Goal: Task Accomplishment & Management: Use online tool/utility

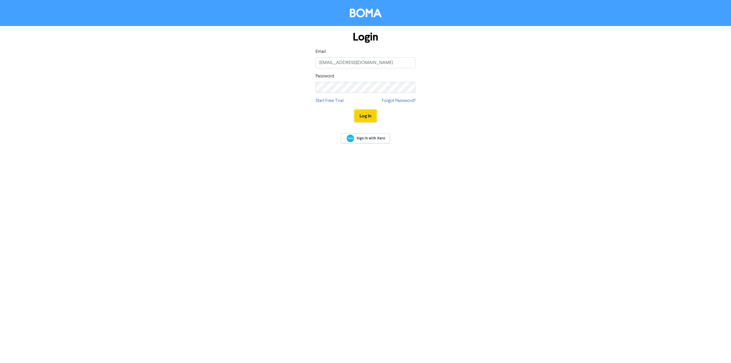
click at [367, 117] on button "Log In" at bounding box center [366, 116] width 22 height 12
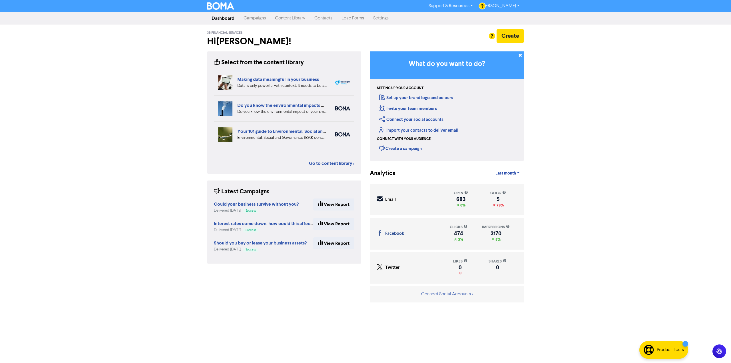
click at [291, 20] on link "Content Library" at bounding box center [289, 18] width 39 height 11
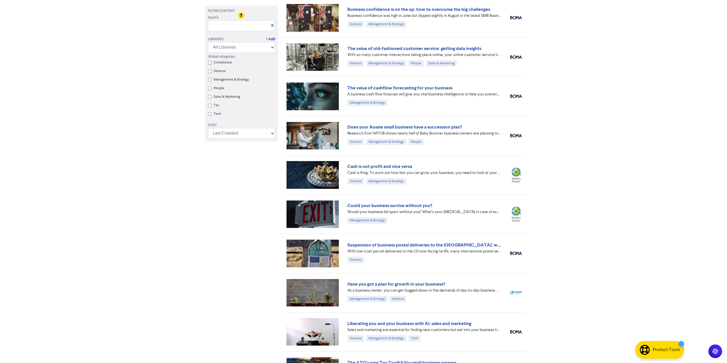
scroll to position [400, 0]
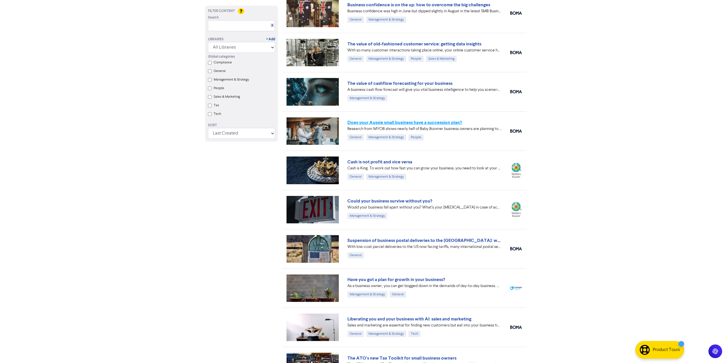
click at [412, 123] on link "Does your Aussie small business have a succession plan?" at bounding box center [404, 123] width 114 height 6
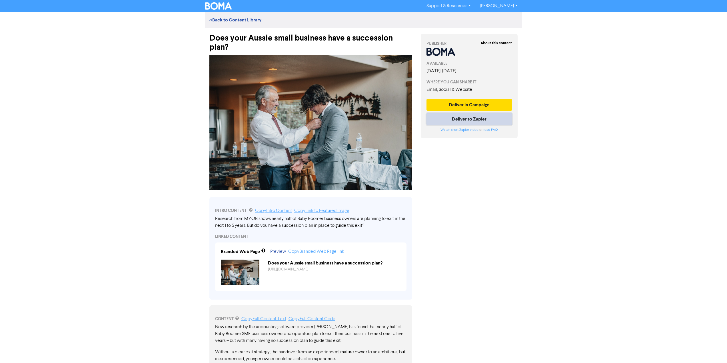
click at [466, 118] on button "Deliver to Zapier" at bounding box center [469, 119] width 86 height 12
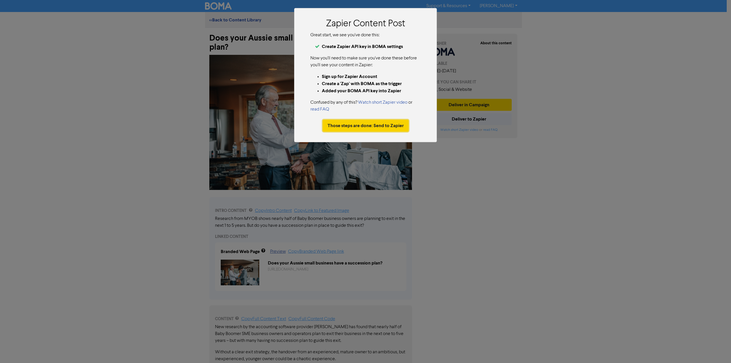
click at [365, 124] on button "Those steps are done: Send to Zapier" at bounding box center [366, 126] width 86 height 12
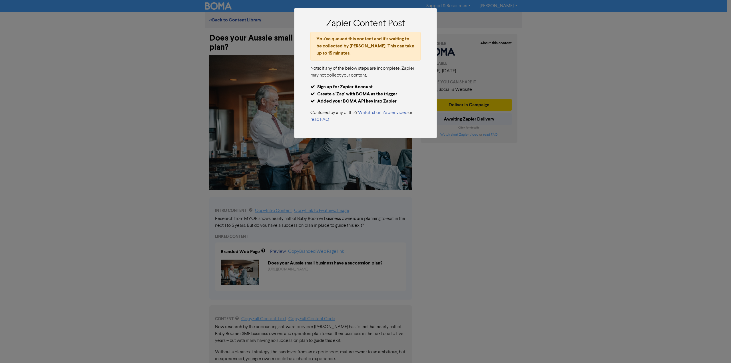
click at [469, 106] on div "Zapier Content Post You've queued this content and it's waiting to be collected…" at bounding box center [365, 181] width 731 height 363
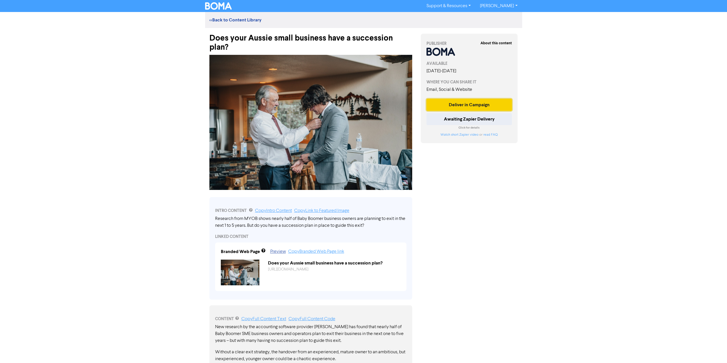
click at [478, 104] on button "Deliver in Campaign" at bounding box center [469, 105] width 86 height 12
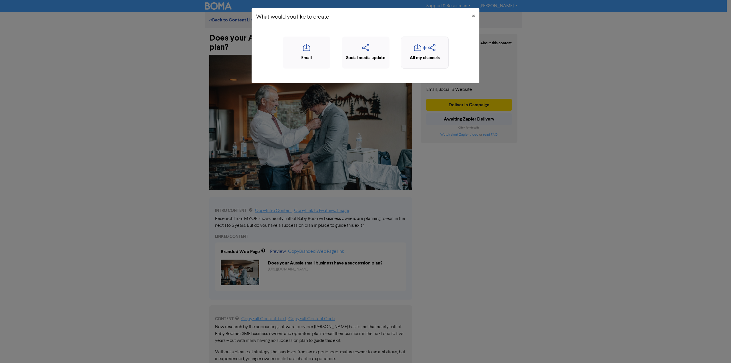
click at [420, 50] on icon "button" at bounding box center [417, 49] width 7 height 11
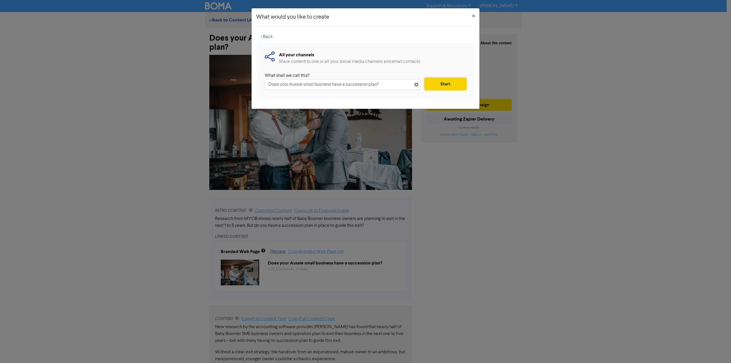
click at [438, 86] on button "Start" at bounding box center [445, 84] width 42 height 12
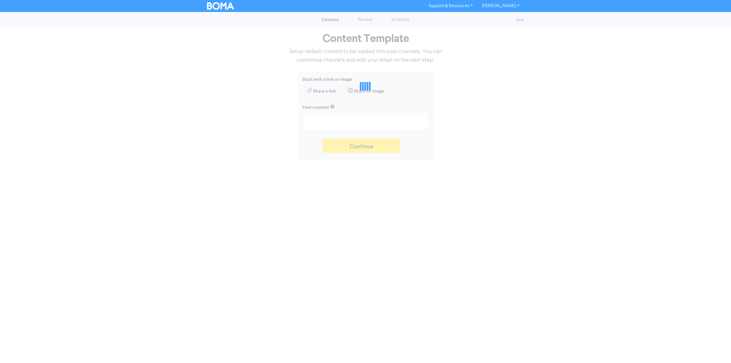
type textarea "x"
type textarea "Research from MYOB shows nearly half of Baby Boomer business owners are plannin…"
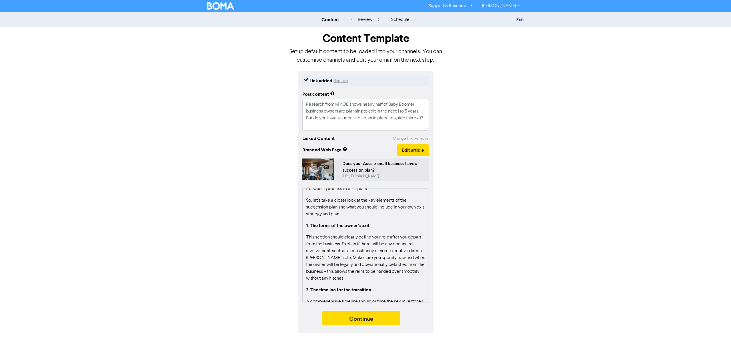
scroll to position [285, 0]
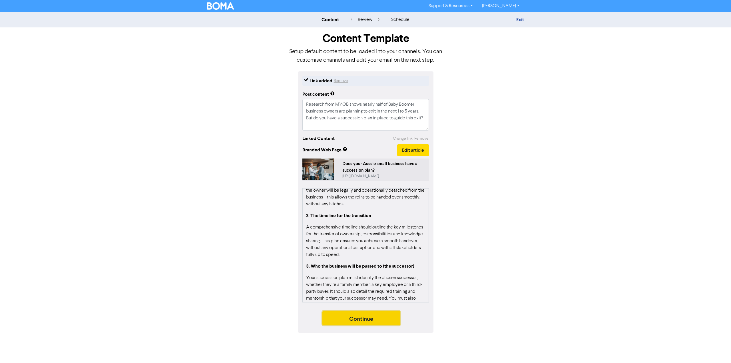
click at [360, 318] on button "Continue" at bounding box center [361, 318] width 78 height 14
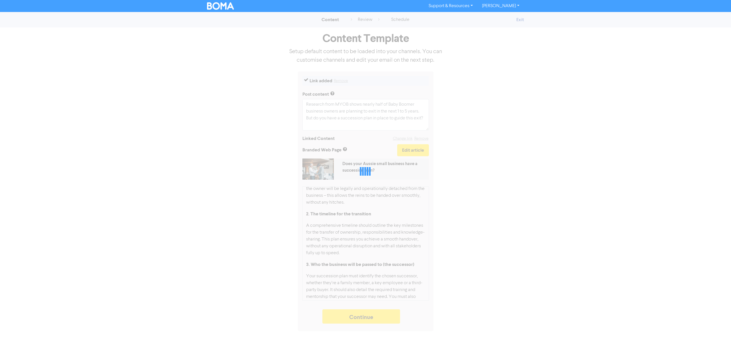
type textarea "x"
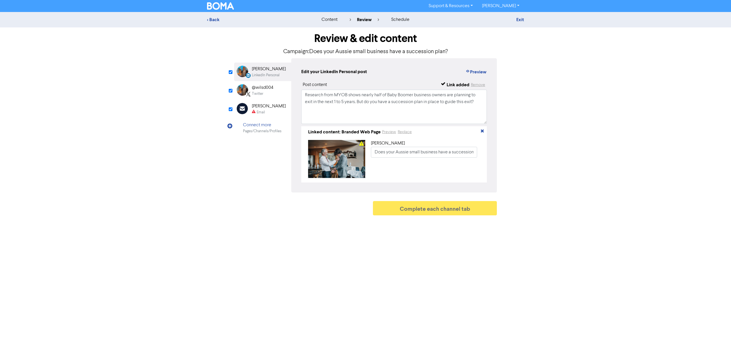
click at [256, 126] on div "Connect more" at bounding box center [262, 125] width 39 height 7
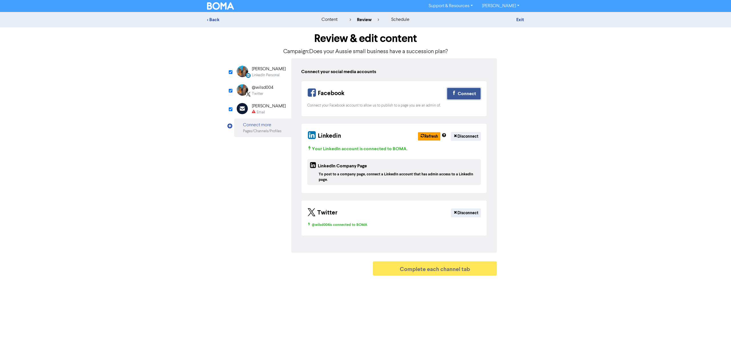
click at [465, 92] on div "Connect" at bounding box center [467, 93] width 18 height 7
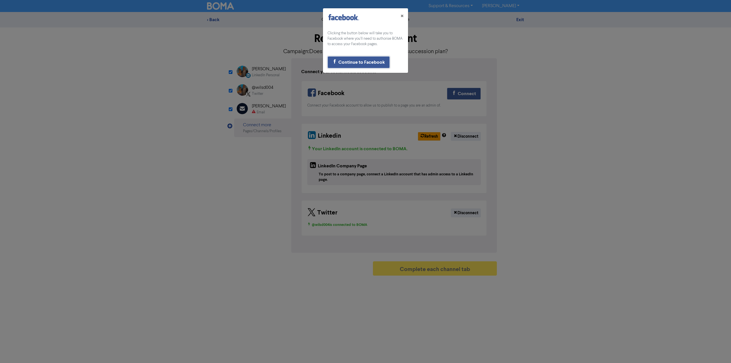
click at [357, 62] on div "Continue to Facebook" at bounding box center [361, 62] width 47 height 7
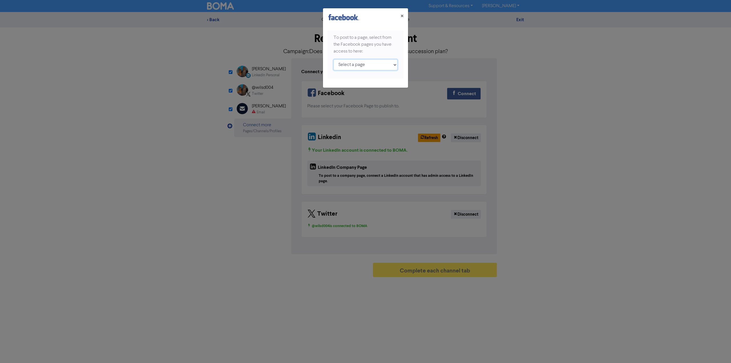
click at [370, 64] on select "Select a page Nothing But Lids Australia 3B Financial Services ;" at bounding box center [365, 64] width 64 height 11
select select "103651798217122"
click at [333, 59] on select "Select a page Nothing But Lids Australia 3B Financial Services ;" at bounding box center [365, 64] width 64 height 11
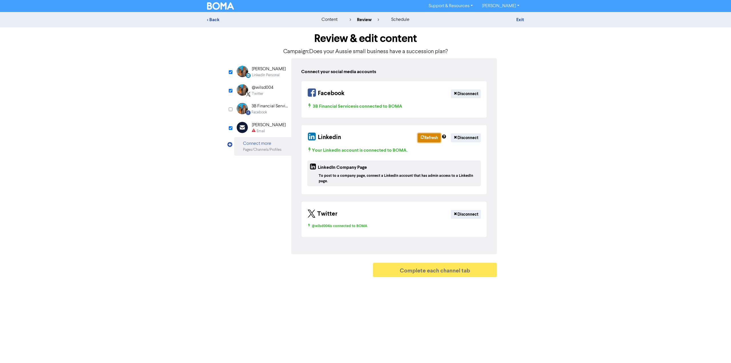
click at [420, 136] on icon "button" at bounding box center [422, 137] width 4 height 5
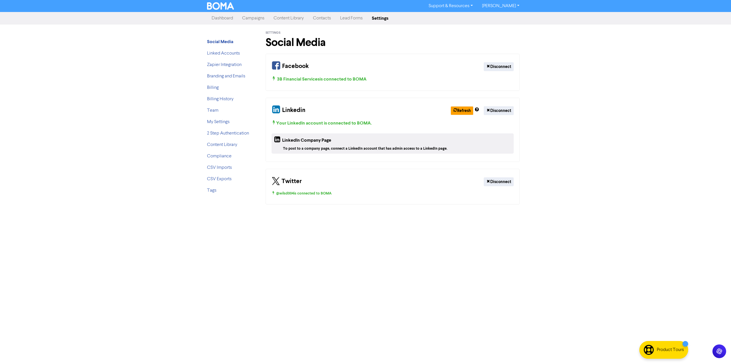
click at [293, 19] on link "Content Library" at bounding box center [288, 18] width 39 height 11
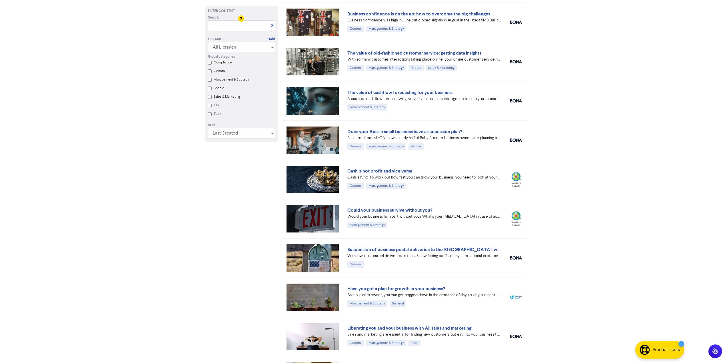
scroll to position [400, 0]
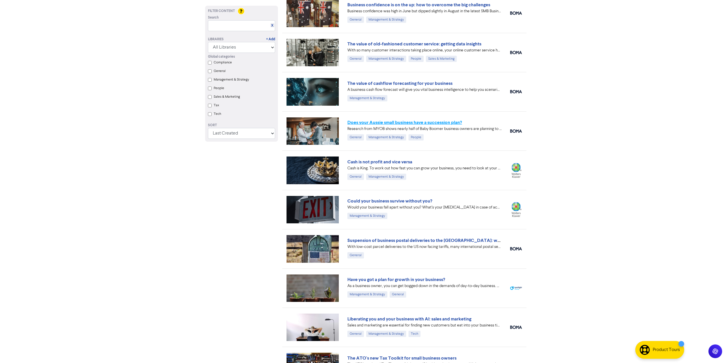
click at [387, 122] on link "Does your Aussie small business have a succession plan?" at bounding box center [404, 123] width 114 height 6
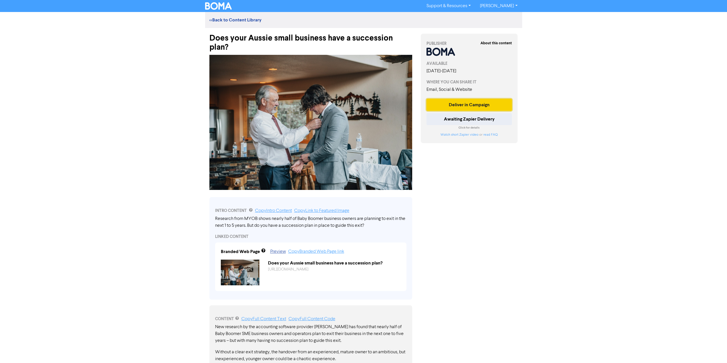
click at [480, 104] on button "Deliver in Campaign" at bounding box center [469, 105] width 86 height 12
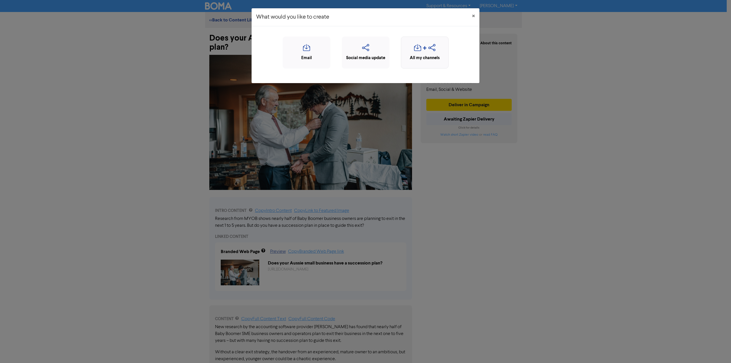
click at [429, 51] on icon "button" at bounding box center [431, 49] width 7 height 11
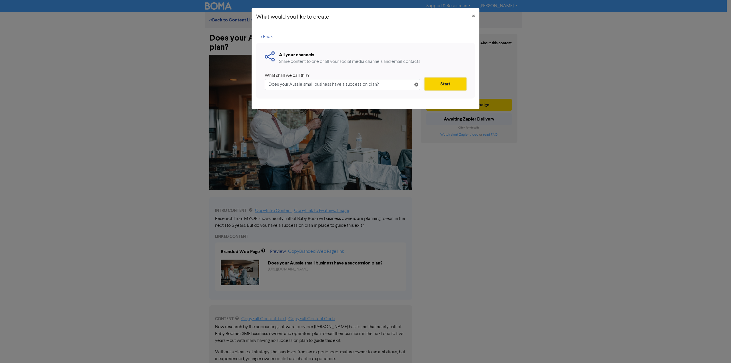
click at [448, 82] on button "Start" at bounding box center [445, 84] width 42 height 12
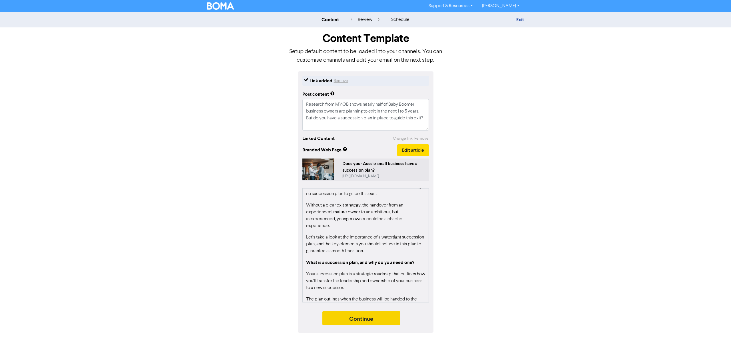
scroll to position [29, 0]
click at [368, 318] on button "Continue" at bounding box center [361, 318] width 78 height 14
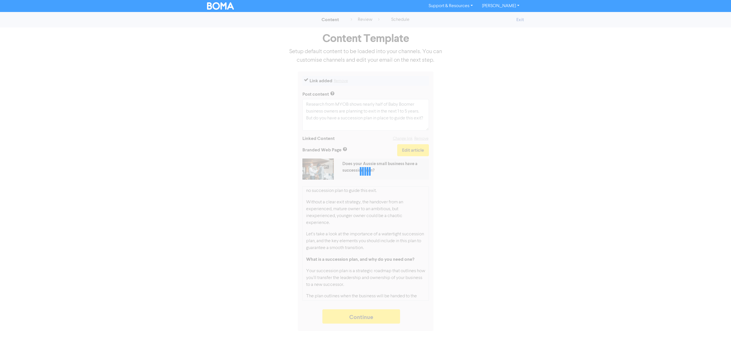
type textarea "x"
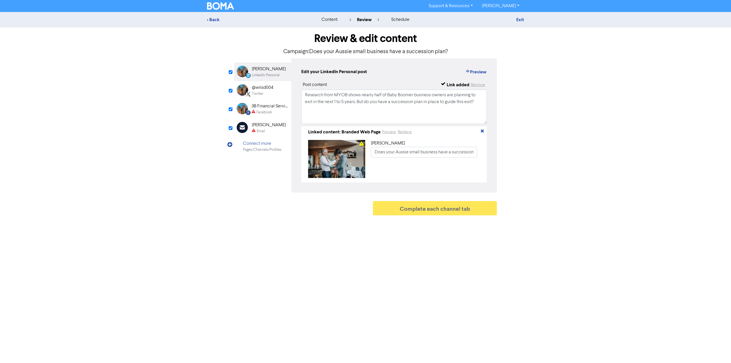
click at [261, 90] on div "@wilsd004" at bounding box center [262, 87] width 21 height 7
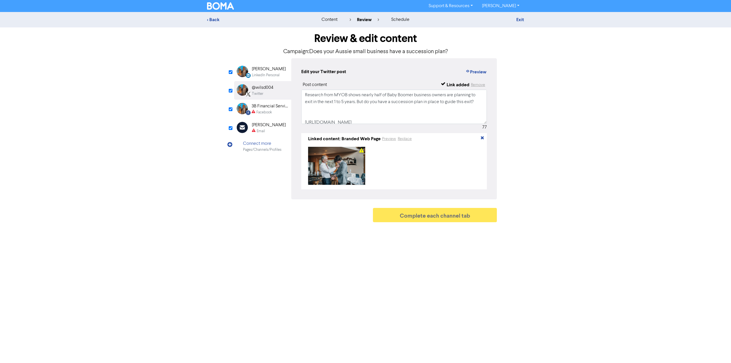
click at [262, 108] on div "3B Financial Services" at bounding box center [269, 106] width 37 height 7
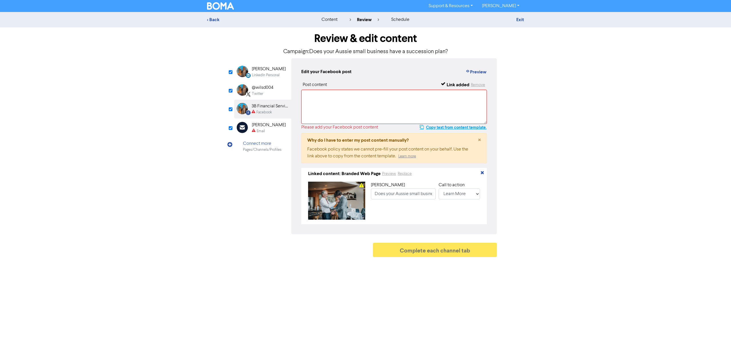
click at [450, 127] on button "Copy text from content template." at bounding box center [452, 127] width 67 height 7
click at [395, 107] on textarea at bounding box center [394, 107] width 186 height 34
paste textarea "Research from MYOB shows nearly half of Baby Boomer business owners are plannin…"
type textarea "Research from MYOB shows nearly half of Baby Boomer business owners are plannin…"
click at [256, 128] on div "Email" at bounding box center [269, 130] width 34 height 5
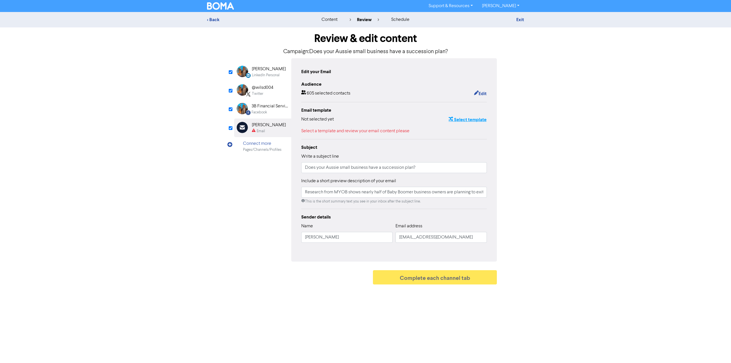
click at [464, 119] on button "Select template" at bounding box center [467, 119] width 39 height 7
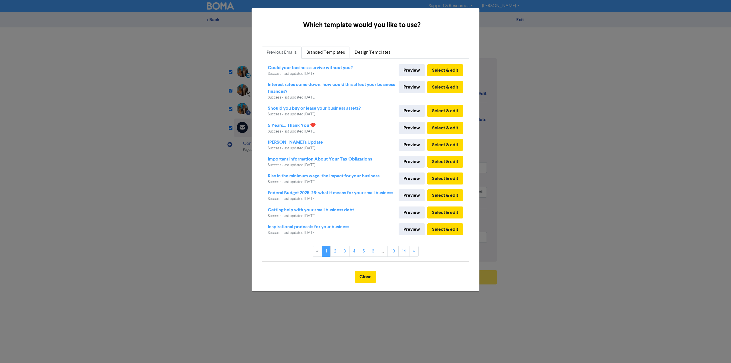
click at [319, 53] on link "Branded Templates" at bounding box center [325, 53] width 48 height 12
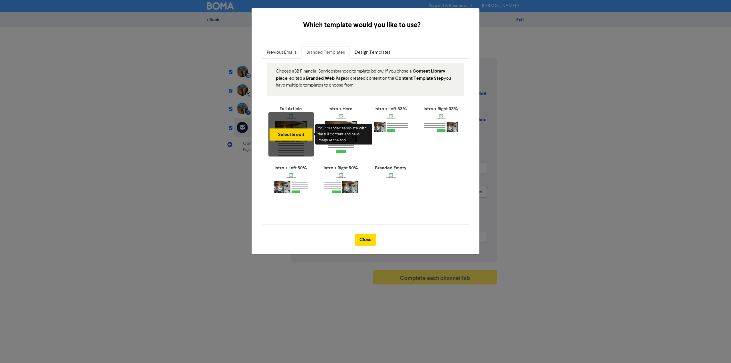
click at [291, 134] on button "Select & edit" at bounding box center [291, 134] width 43 height 12
type input "Research from MYOB shows nearly half of Baby Boomer business owners are plannin…"
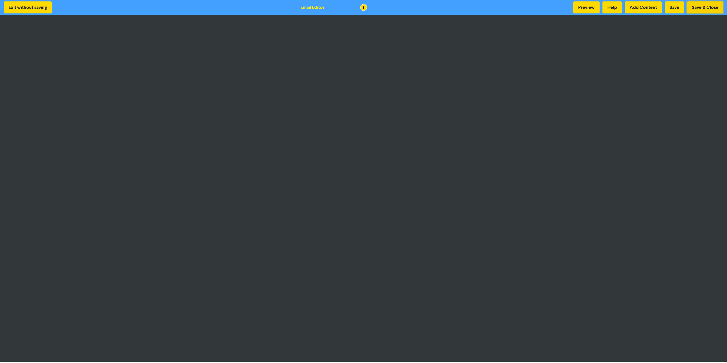
click at [700, 4] on button "Save & Close" at bounding box center [705, 7] width 36 height 12
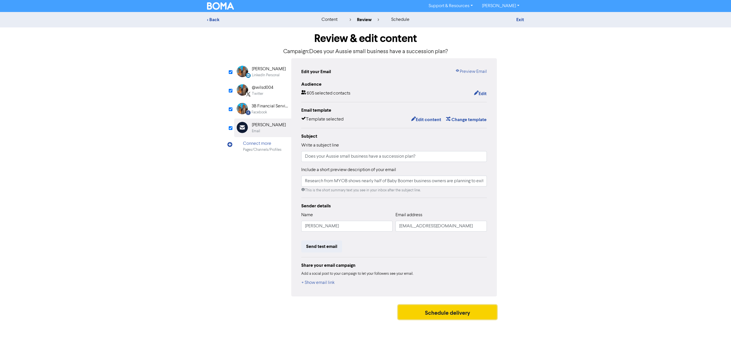
click at [446, 314] on button "Schedule delivery" at bounding box center [447, 312] width 99 height 14
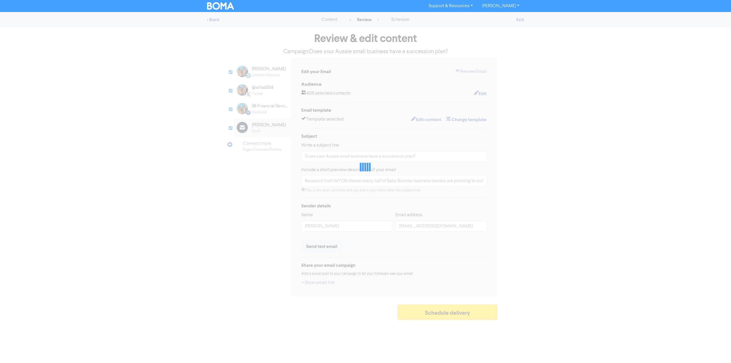
type input "Research from MYOB shows nearly half of Baby Boomer business owners are plannin…"
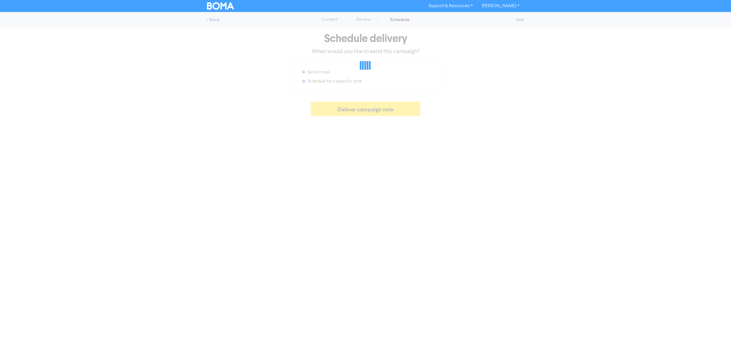
radio input "false"
radio input "true"
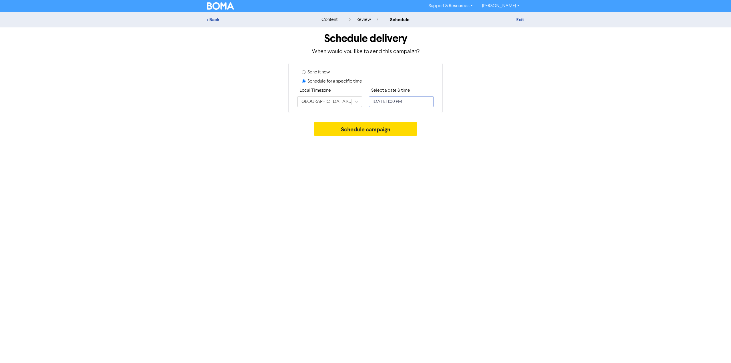
click at [389, 100] on input "[DATE] 1:00 PM" at bounding box center [401, 101] width 65 height 11
select select "9"
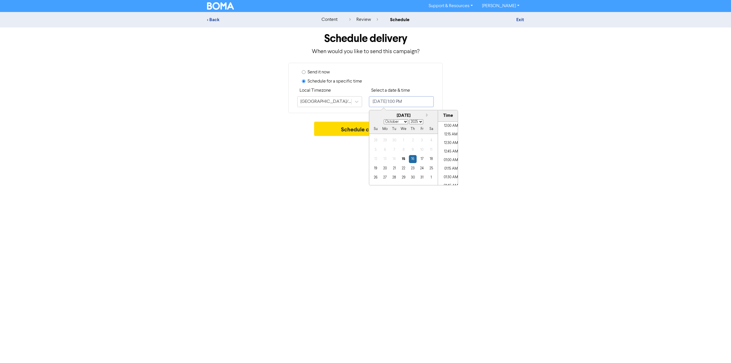
scroll to position [418, 0]
click at [421, 160] on div "17" at bounding box center [422, 159] width 8 height 8
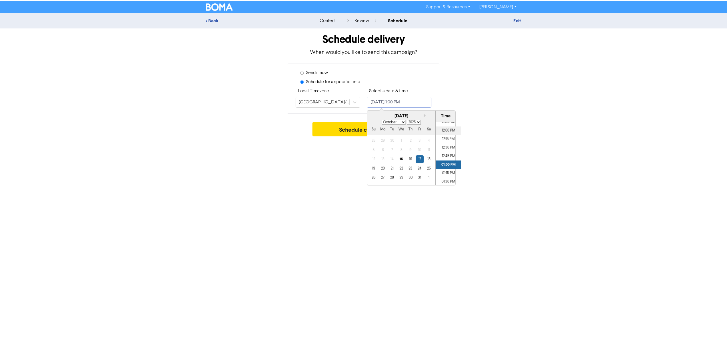
scroll to position [407, 0]
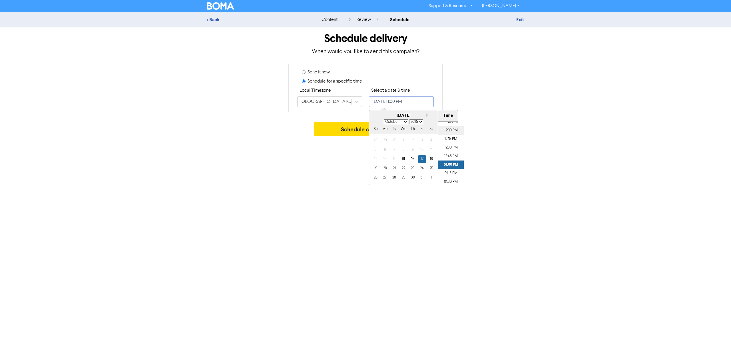
click at [450, 127] on li "12:00 PM" at bounding box center [451, 130] width 26 height 9
type input "[DATE] 12:00 PM"
click at [342, 129] on button "Schedule campaign" at bounding box center [365, 129] width 103 height 14
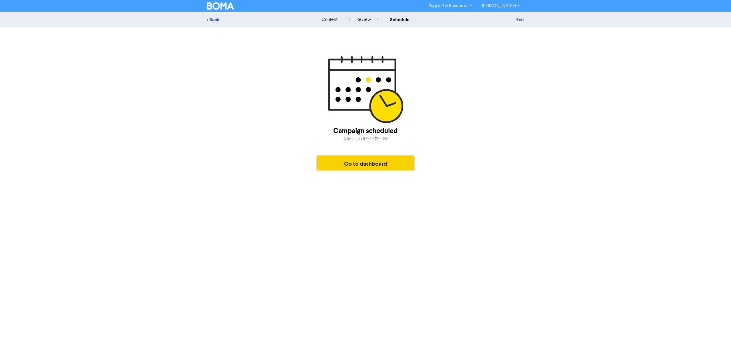
click at [382, 166] on button "Go to dashboard" at bounding box center [365, 163] width 96 height 14
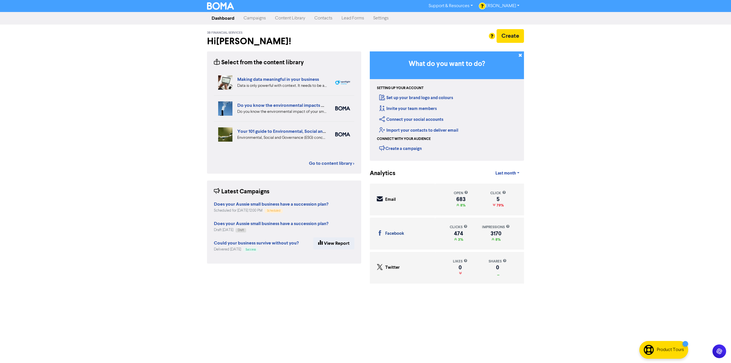
click at [291, 16] on link "Content Library" at bounding box center [289, 18] width 39 height 11
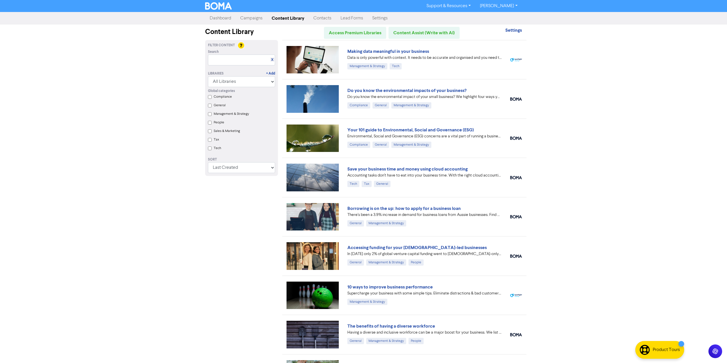
click at [253, 18] on link "Campaigns" at bounding box center [251, 18] width 31 height 11
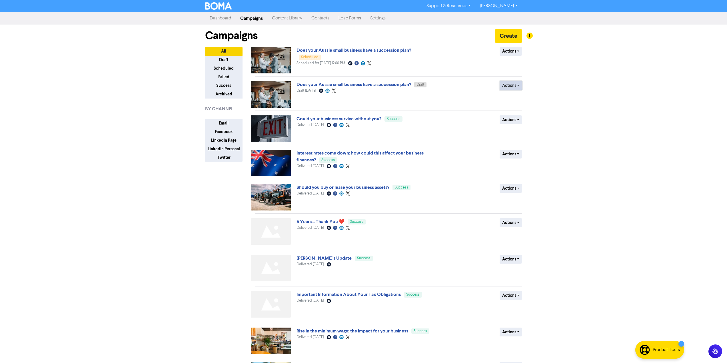
click at [510, 86] on button "Actions" at bounding box center [510, 85] width 23 height 9
click at [517, 97] on button "Delete" at bounding box center [522, 97] width 45 height 9
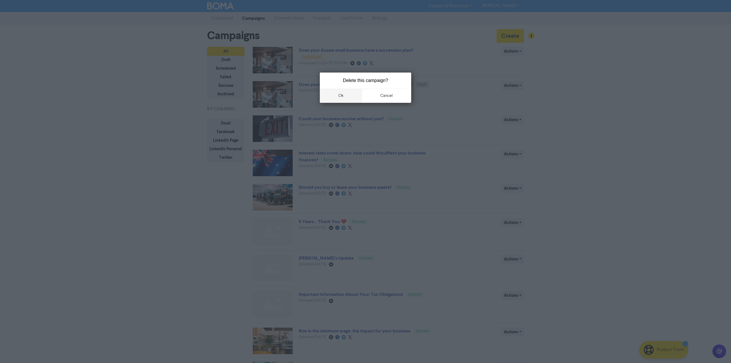
click at [343, 95] on button "ok" at bounding box center [341, 95] width 42 height 14
